Goal: Transaction & Acquisition: Book appointment/travel/reservation

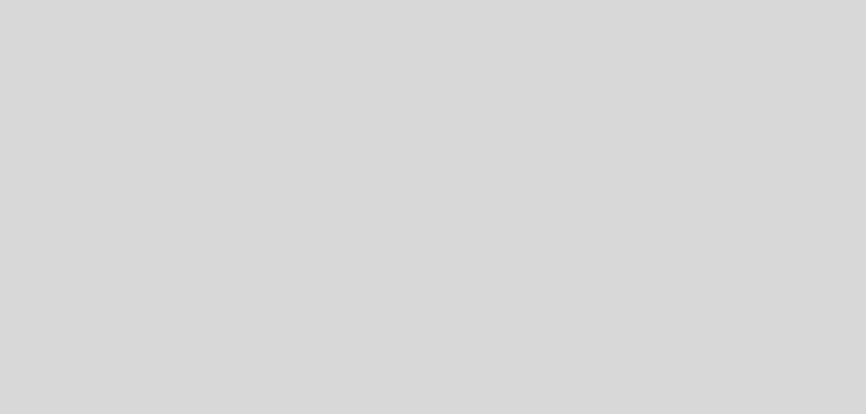
select select "es"
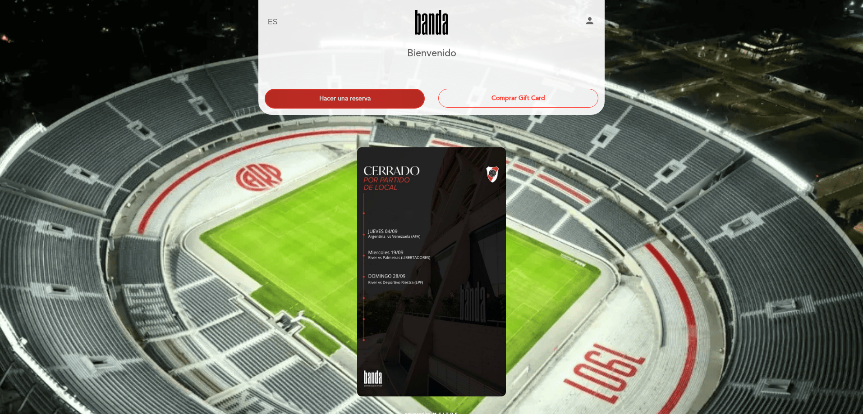
click at [365, 89] on button "Hacer una reserva" at bounding box center [345, 99] width 160 height 20
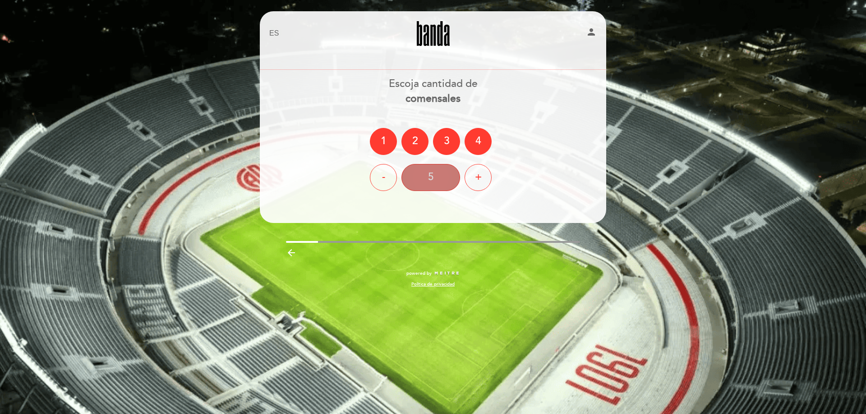
click at [444, 179] on div "5" at bounding box center [430, 177] width 59 height 27
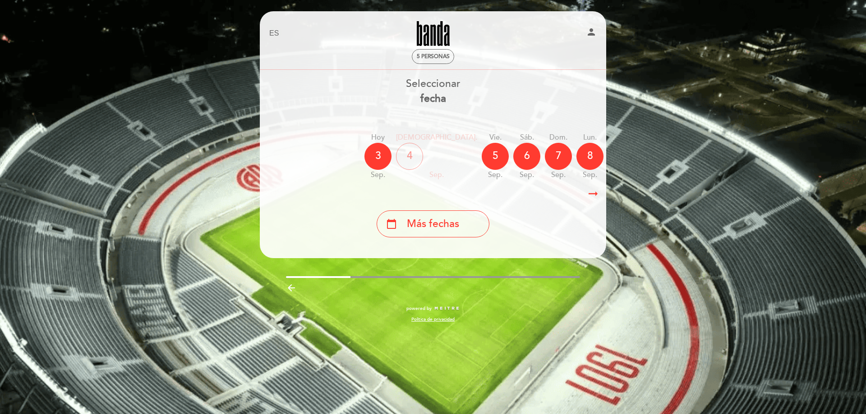
click at [597, 196] on icon "arrow_right_alt" at bounding box center [593, 193] width 14 height 19
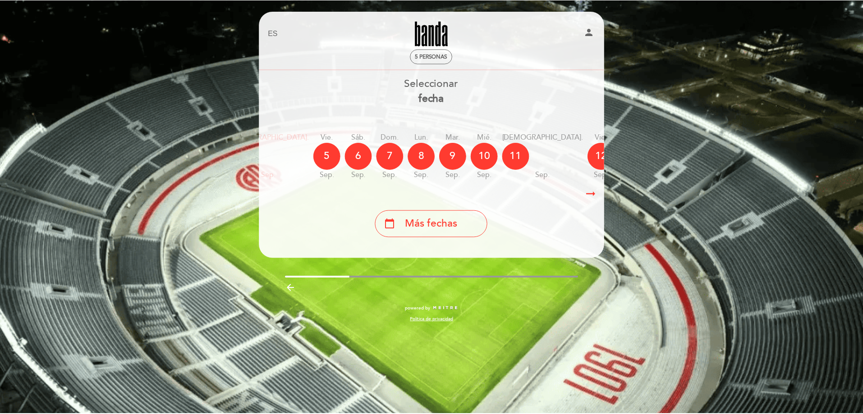
scroll to position [0, 263]
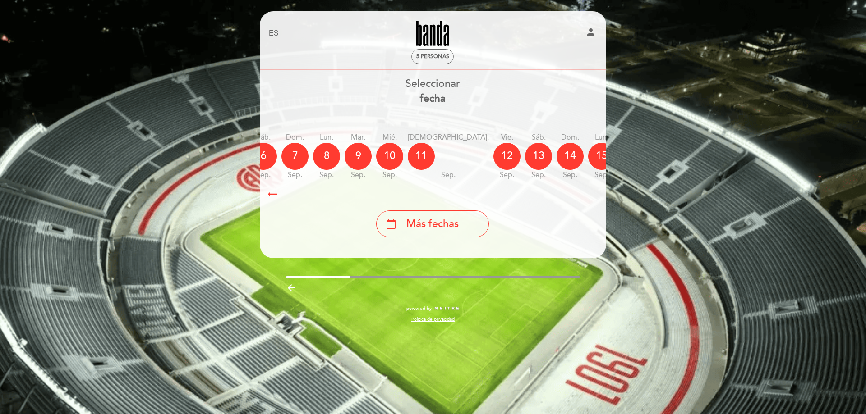
click at [691, 160] on icon "calendar_today" at bounding box center [696, 155] width 11 height 15
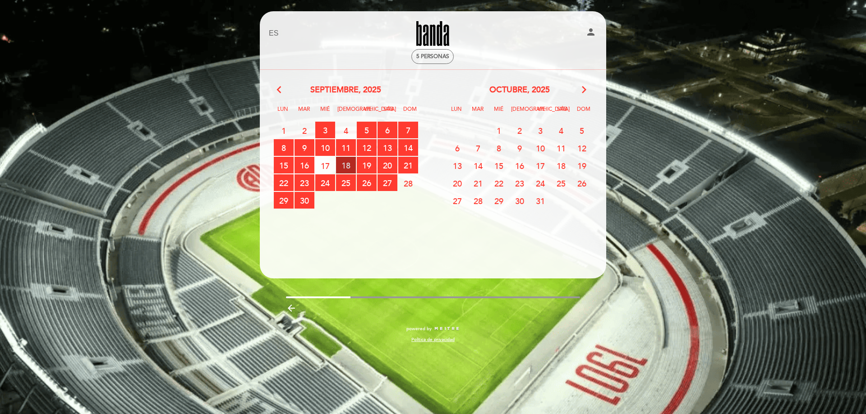
click at [343, 166] on span "18 RESERVAS DISPONIBLES" at bounding box center [346, 165] width 20 height 17
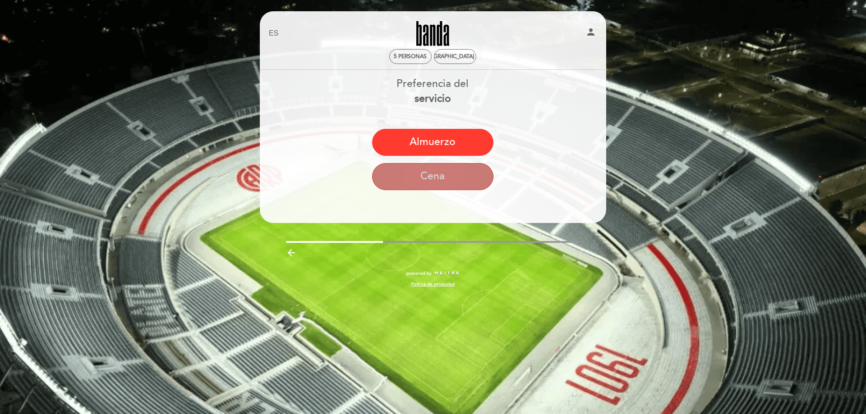
click at [429, 170] on button "Cena" at bounding box center [432, 176] width 121 height 27
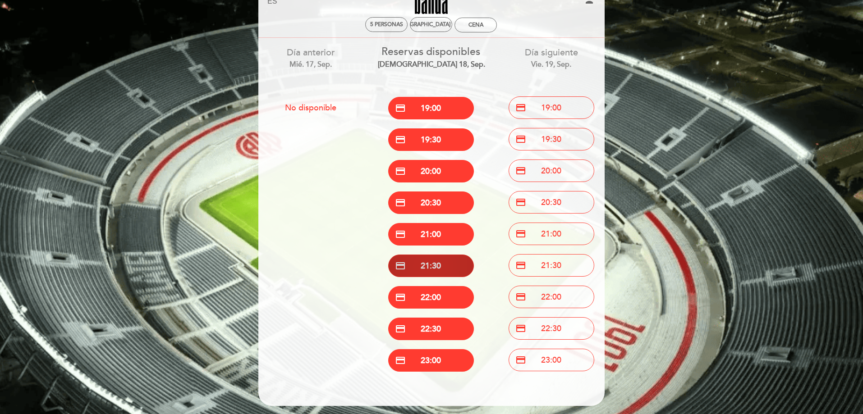
scroll to position [0, 0]
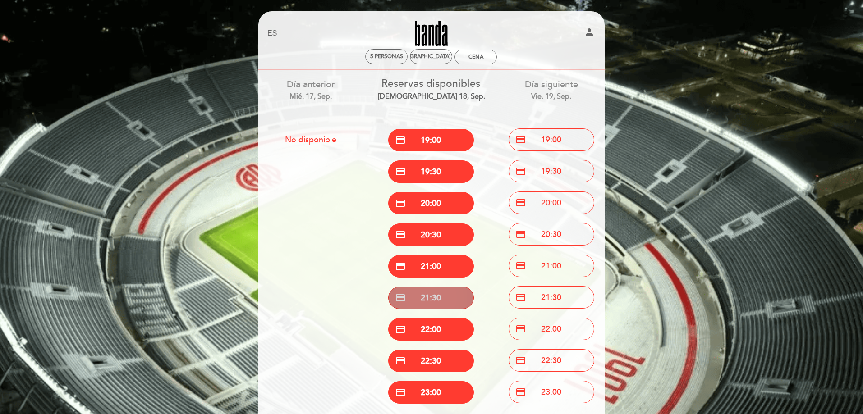
click at [451, 298] on button "credit_card 21:30" at bounding box center [431, 298] width 86 height 23
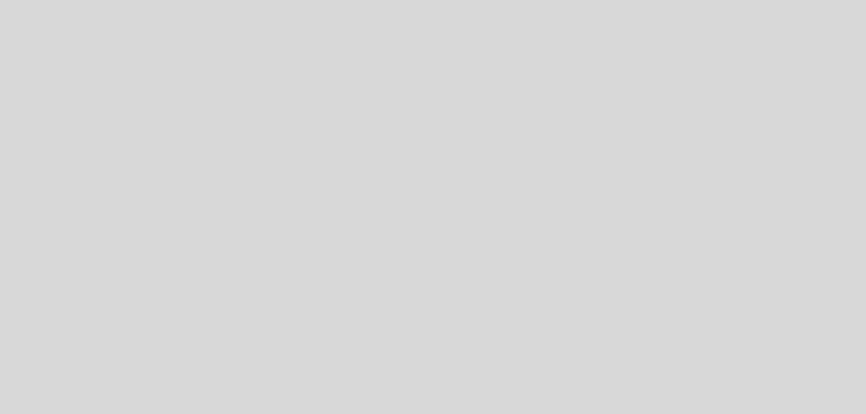
select select "es"
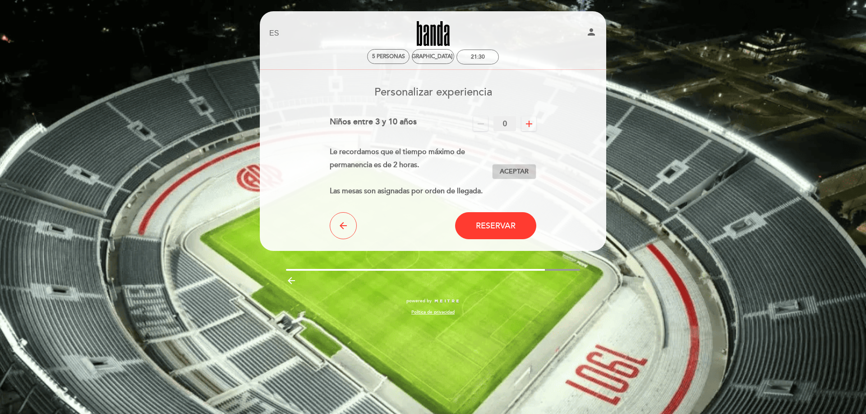
click at [529, 173] on button "Aceptar Aceptado" at bounding box center [514, 171] width 44 height 15
click at [515, 214] on button "Reservar" at bounding box center [495, 225] width 81 height 27
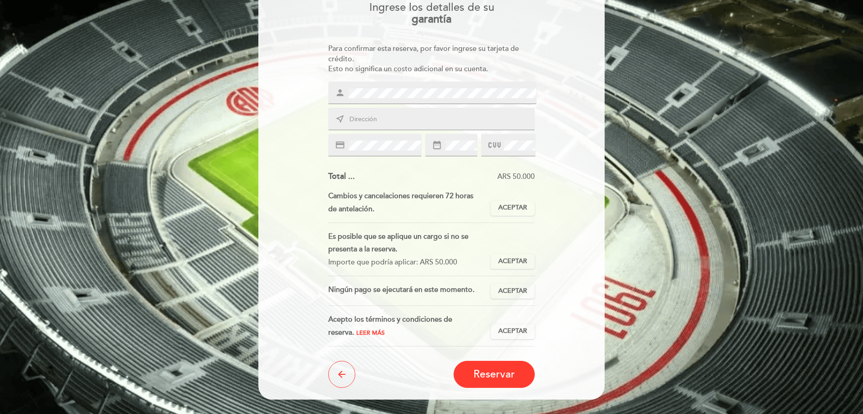
scroll to position [54, 0]
